Goal: Task Accomplishment & Management: Manage account settings

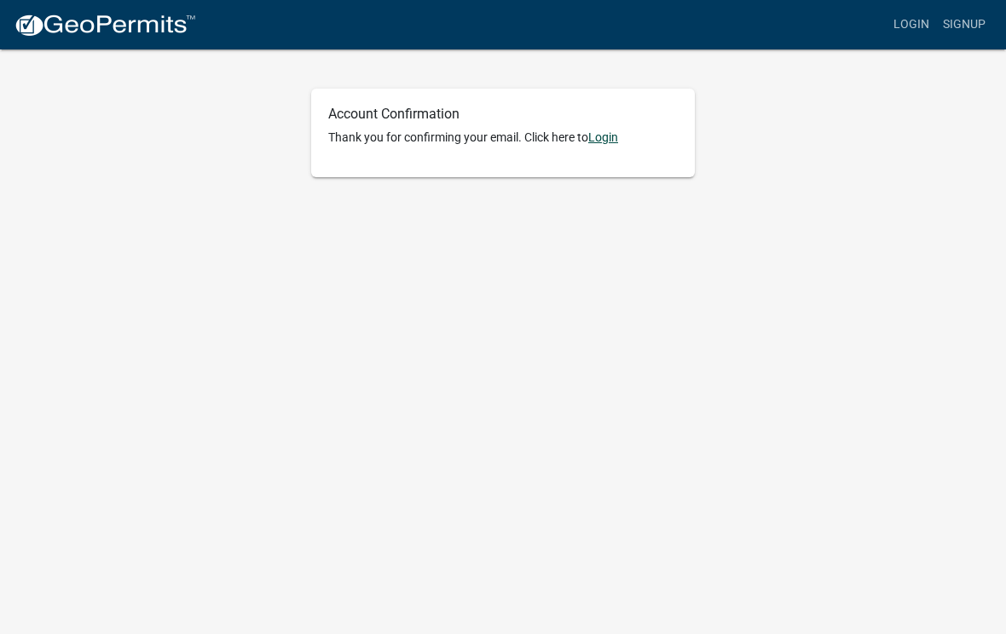
click at [613, 130] on link "Login" at bounding box center [603, 137] width 30 height 14
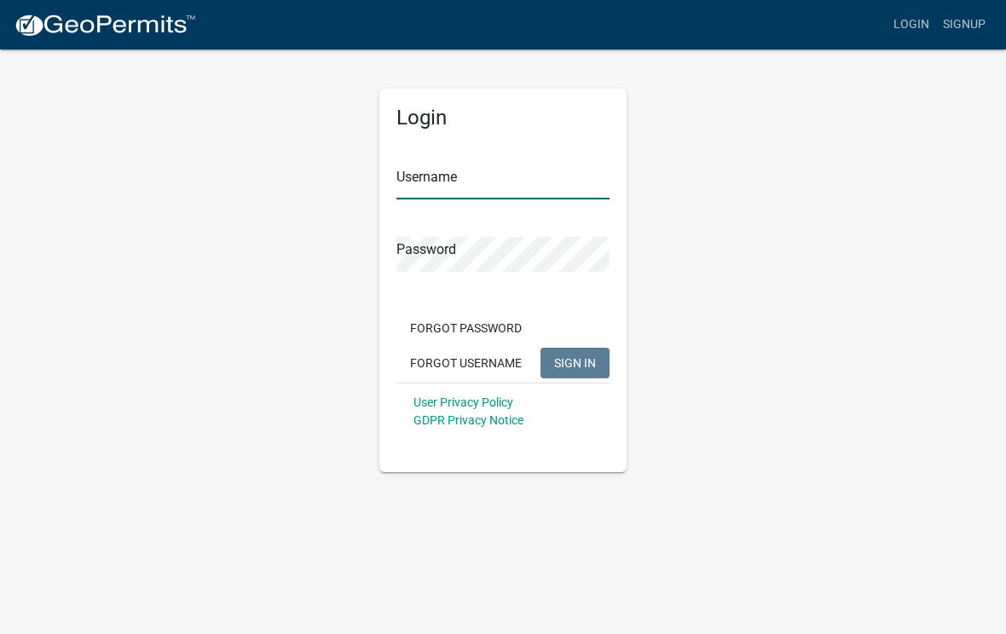
click at [556, 165] on input "Username" at bounding box center [502, 181] width 213 height 35
type input "[EMAIL_ADDRESS][DOMAIN_NAME]"
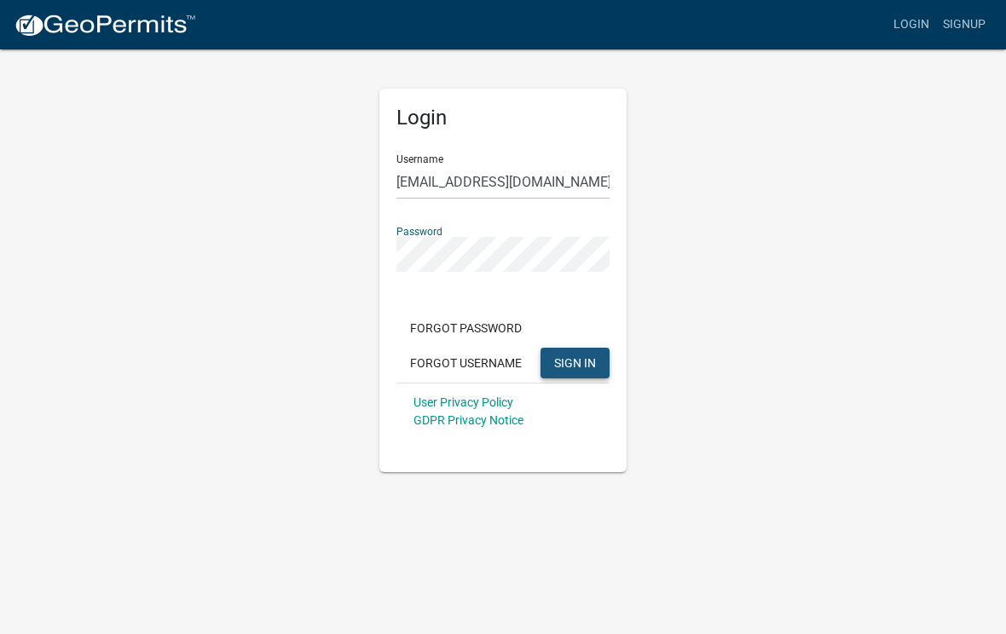
click at [569, 351] on button "SIGN IN" at bounding box center [574, 363] width 69 height 31
click at [580, 364] on span "SIGN IN" at bounding box center [575, 362] width 42 height 14
click at [481, 351] on button "Forgot Username" at bounding box center [465, 363] width 139 height 31
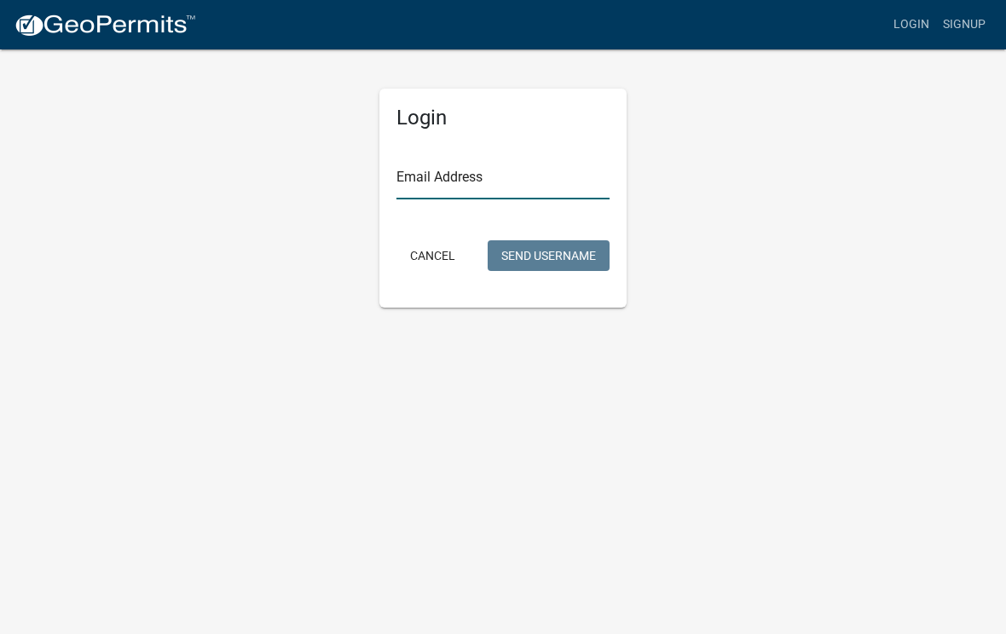
click at [584, 177] on input "Email Address" at bounding box center [502, 181] width 213 height 35
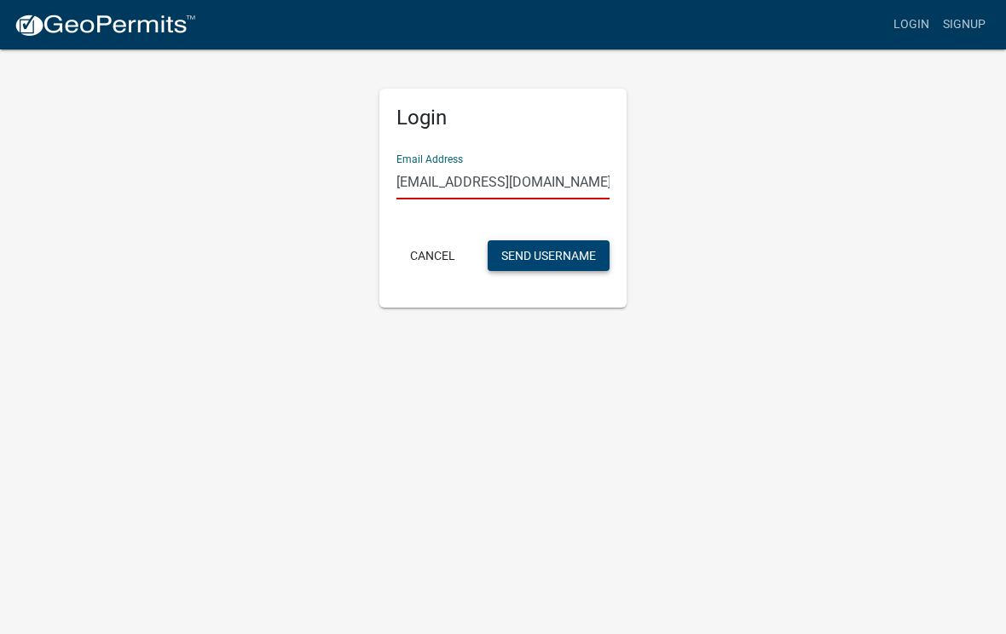
type input "[EMAIL_ADDRESS][DOMAIN_NAME]"
click at [556, 249] on button "Send Username" at bounding box center [549, 255] width 122 height 31
